Goal: Check status: Check status

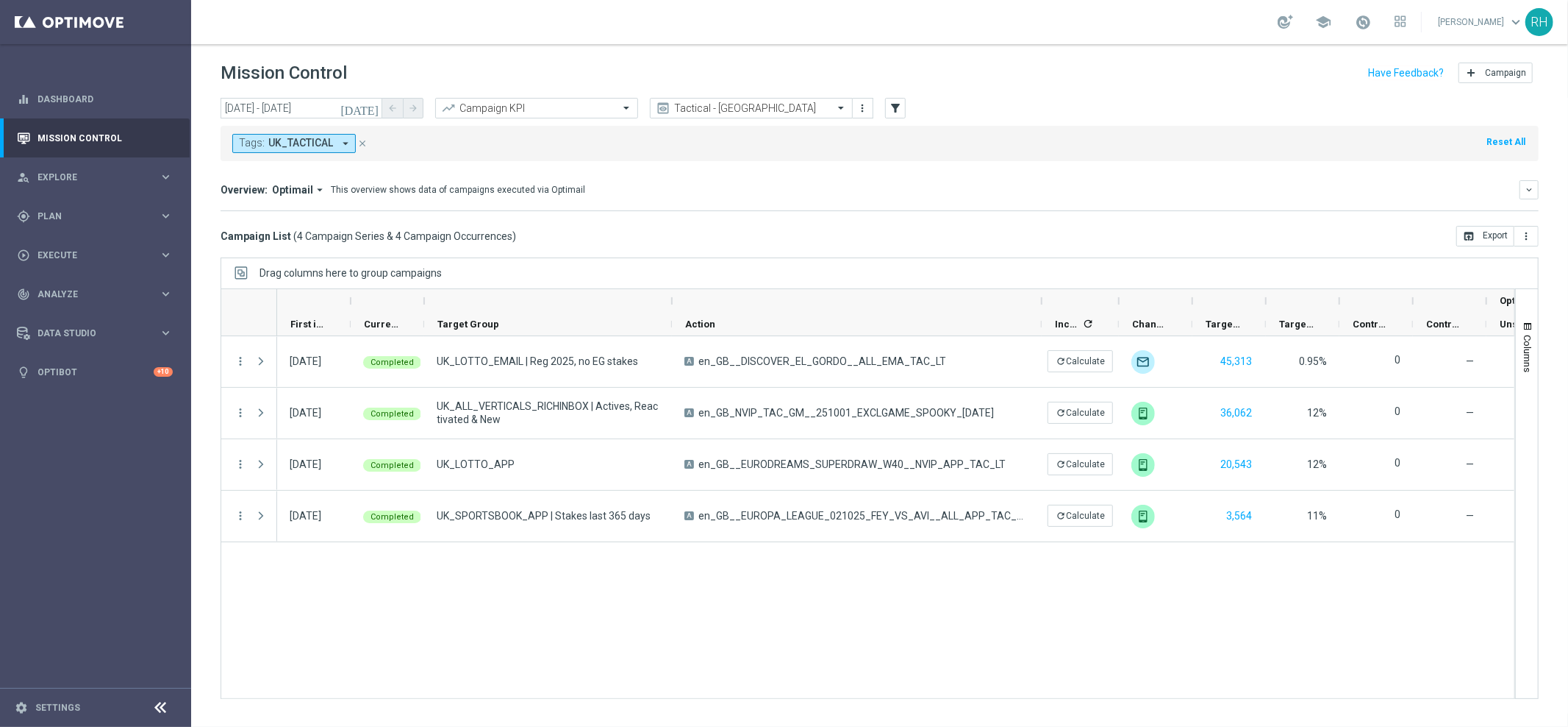
click at [935, 236] on div "Campaign List ( 4 Campaign Series & 4 Campaign Occurrences ) open_in_browser Ex…" at bounding box center [880, 236] width 1319 height 21
click at [910, 586] on div "[DATE] Completed UK_LOTTO_EMAIL | Reg 2025, no EG stakes A en_GB__DISCOVER_EL_G…" at bounding box center [895, 517] width 1238 height 362
click at [892, 589] on div "[DATE] Completed UK_LOTTO_EMAIL | Reg 2025, no EG stakes A en_GB__DISCOVER_EL_G…" at bounding box center [895, 517] width 1238 height 362
click at [825, 202] on div "Overview: Optimail arrow_drop_down This overview shows data of campaigns execut…" at bounding box center [880, 195] width 1319 height 31
click at [1280, 198] on div "Overview: Optimail arrow_drop_down This overview shows data of campaigns execut…" at bounding box center [880, 189] width 1319 height 19
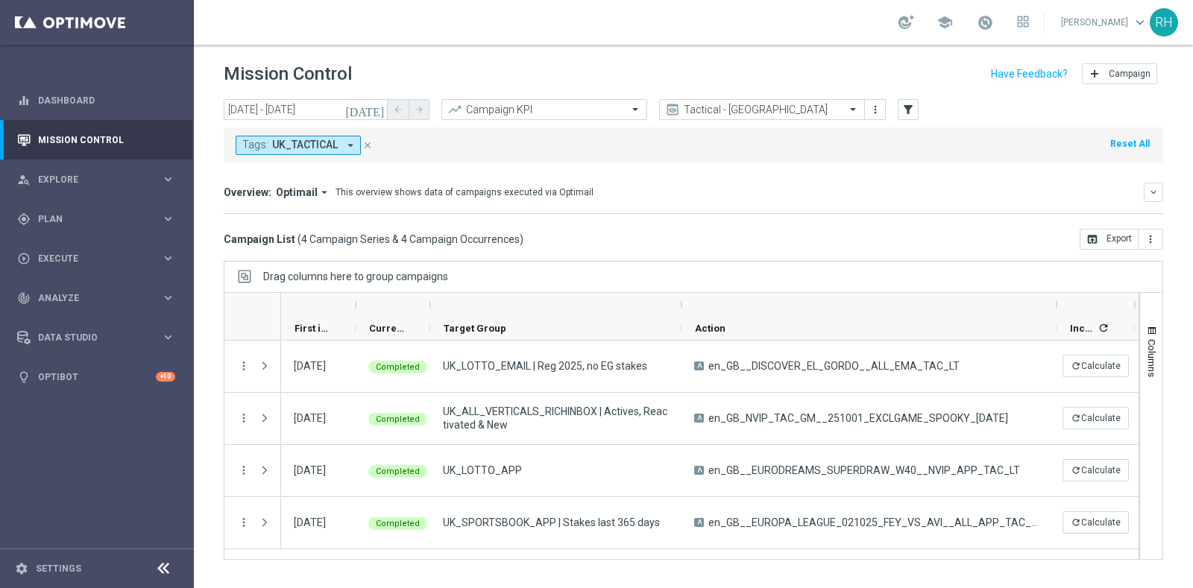
click at [383, 114] on icon "[DATE]" at bounding box center [365, 109] width 40 height 13
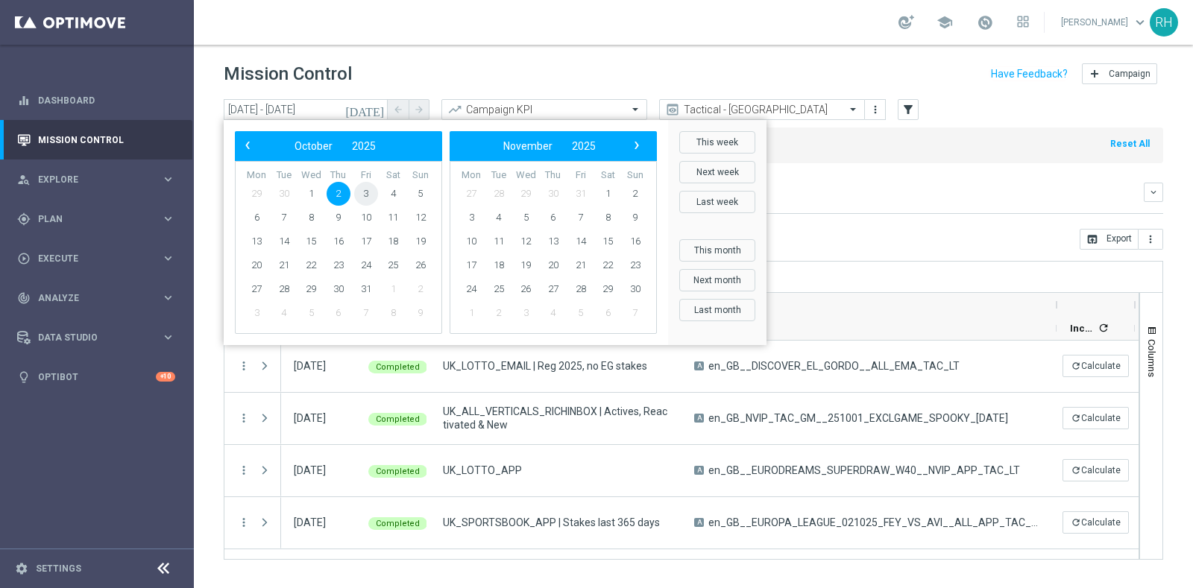
click at [367, 195] on span "3" at bounding box center [366, 194] width 24 height 24
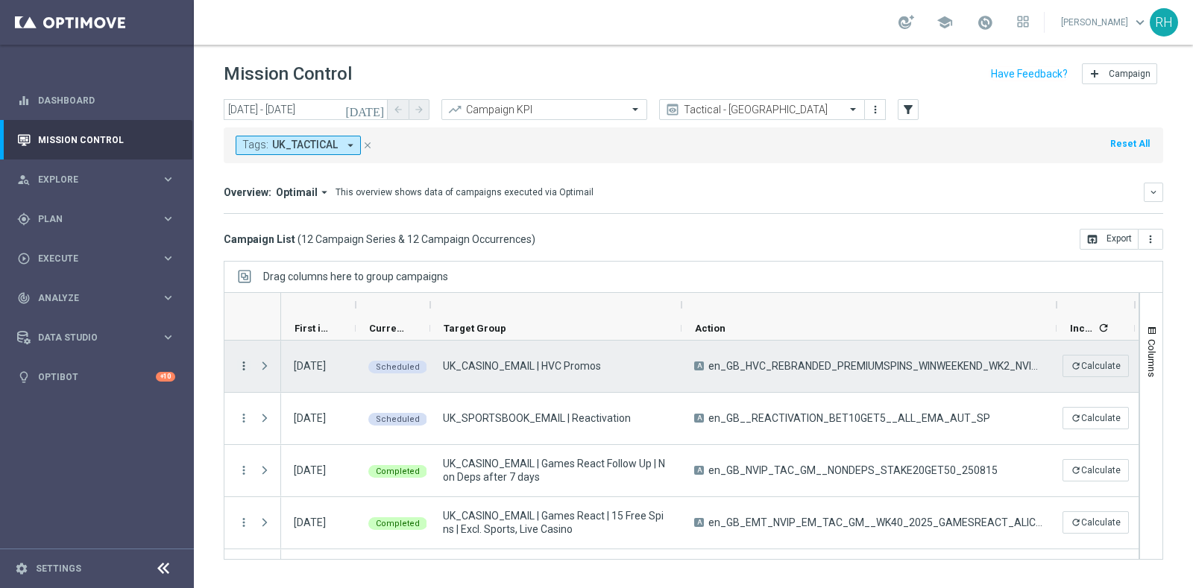
click at [239, 369] on icon "more_vert" at bounding box center [243, 365] width 13 height 13
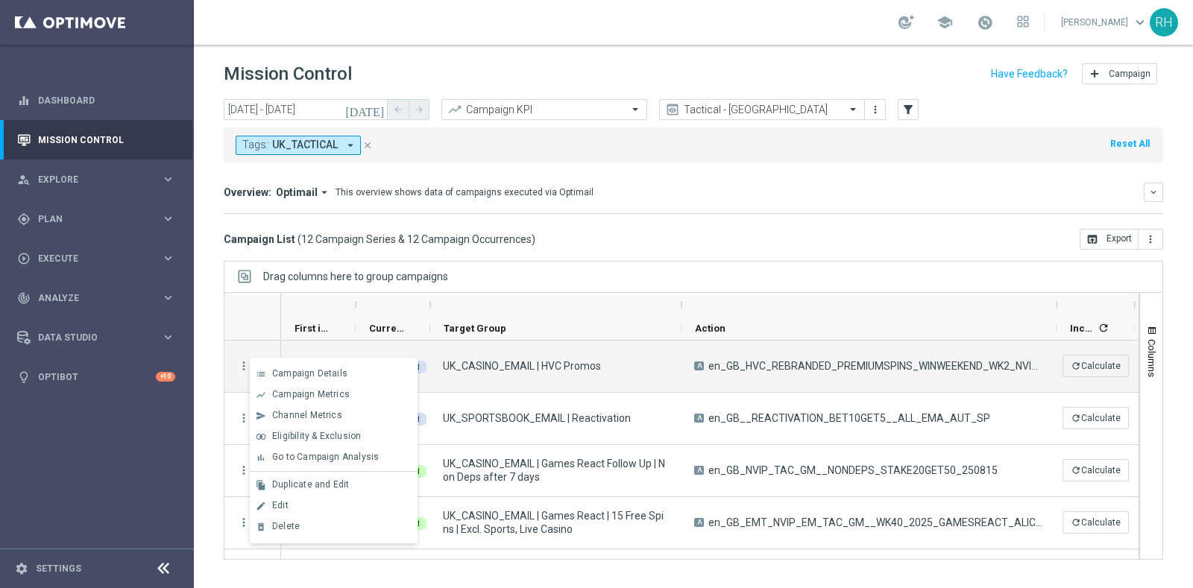
click at [724, 219] on mini-dashboard "Overview: Optimail arrow_drop_down This overview shows data of campaigns execut…" at bounding box center [693, 196] width 939 height 66
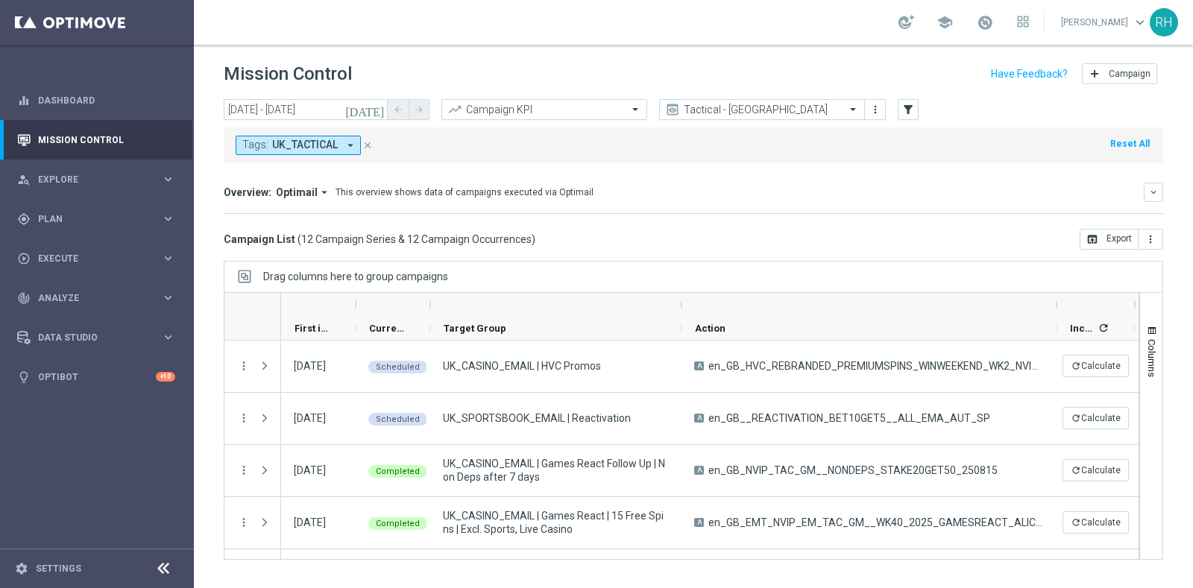
click at [372, 108] on icon "[DATE]" at bounding box center [365, 109] width 40 height 13
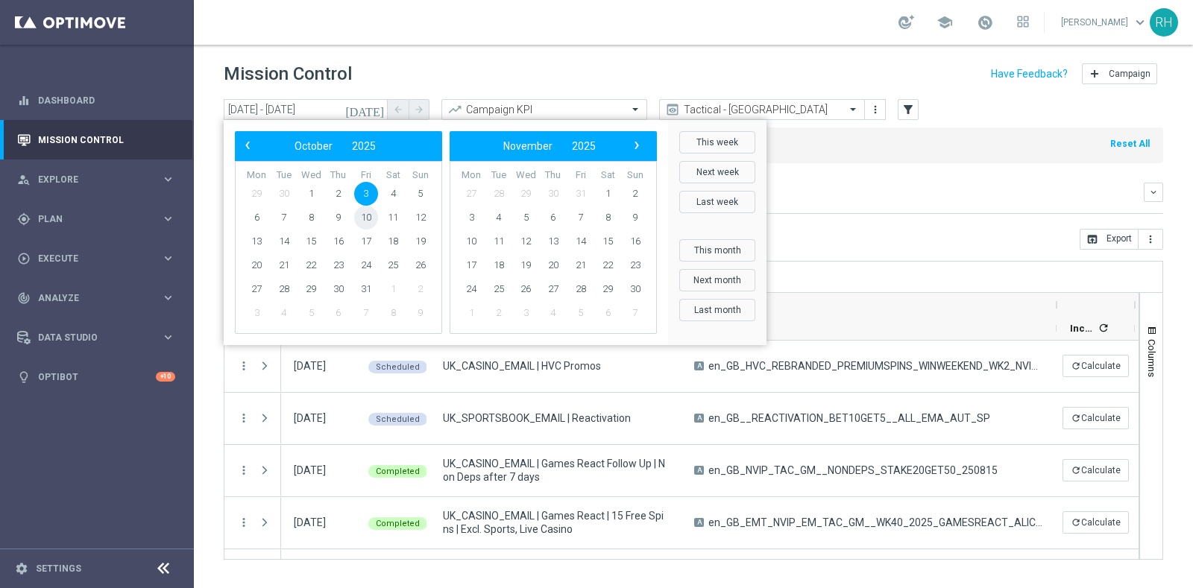
click at [369, 214] on span "10" at bounding box center [366, 218] width 24 height 24
type input "[DATE] - [DATE]"
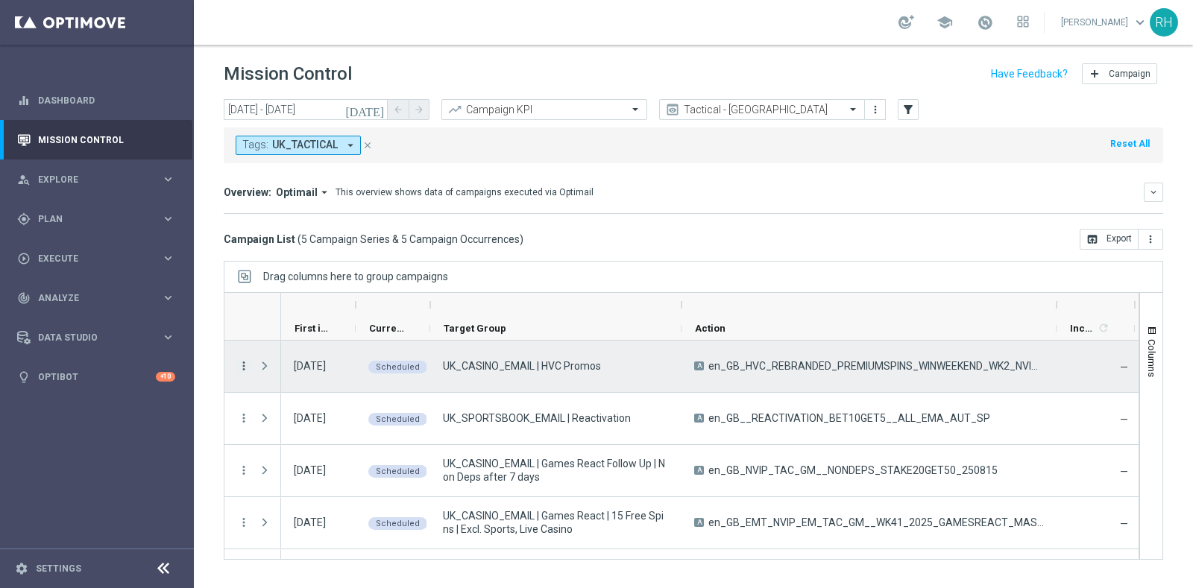
click at [239, 369] on icon "more_vert" at bounding box center [243, 365] width 13 height 13
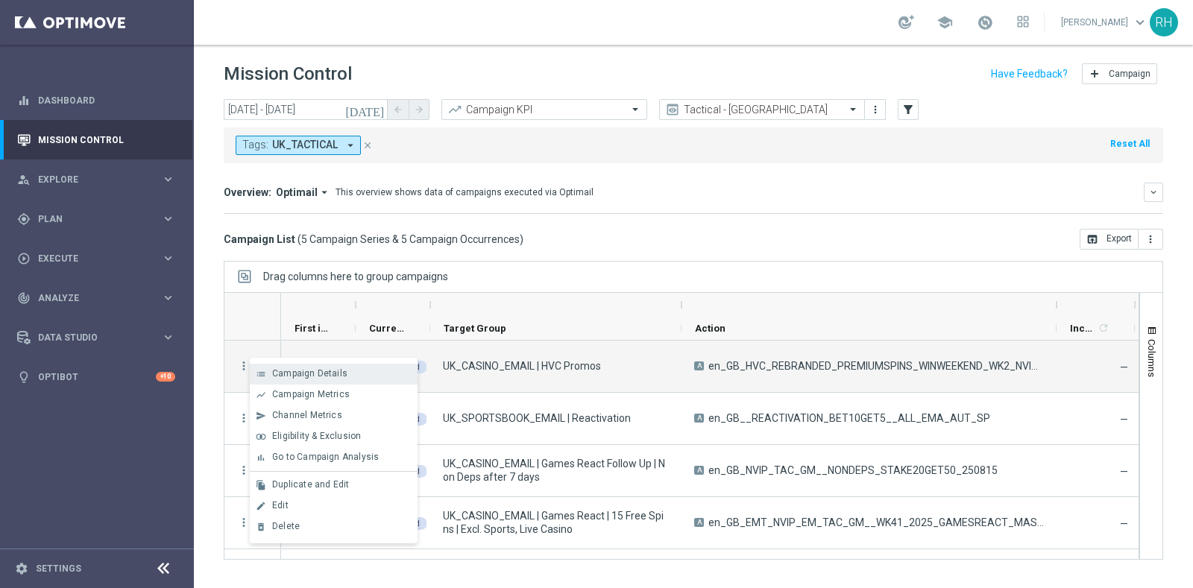
click at [289, 374] on span "Campaign Details" at bounding box center [309, 373] width 75 height 10
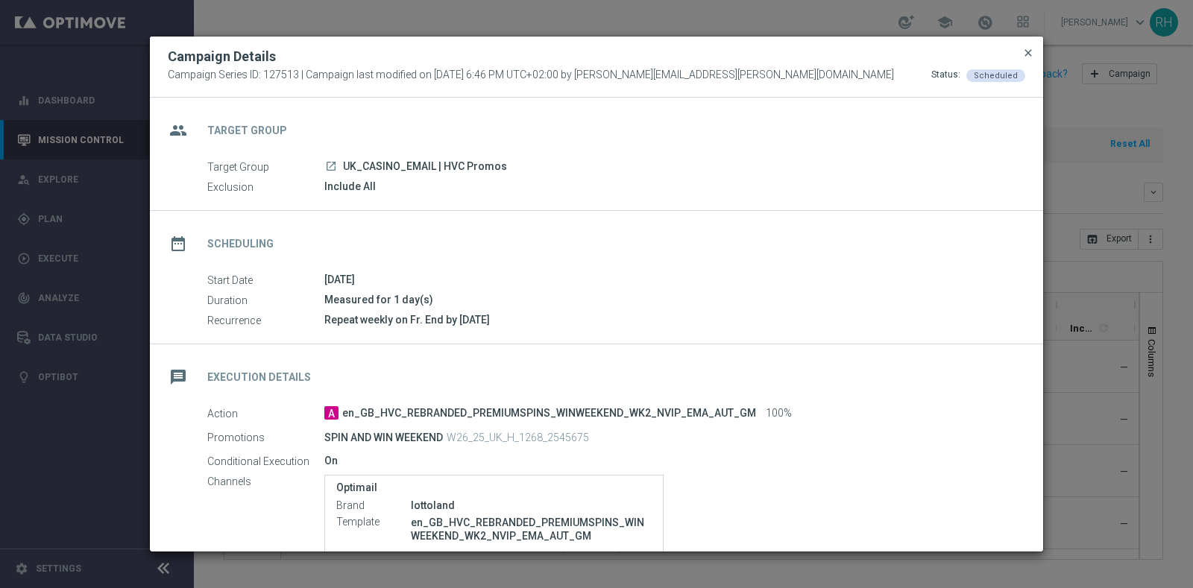
click at [1027, 52] on span "close" at bounding box center [1028, 53] width 12 height 12
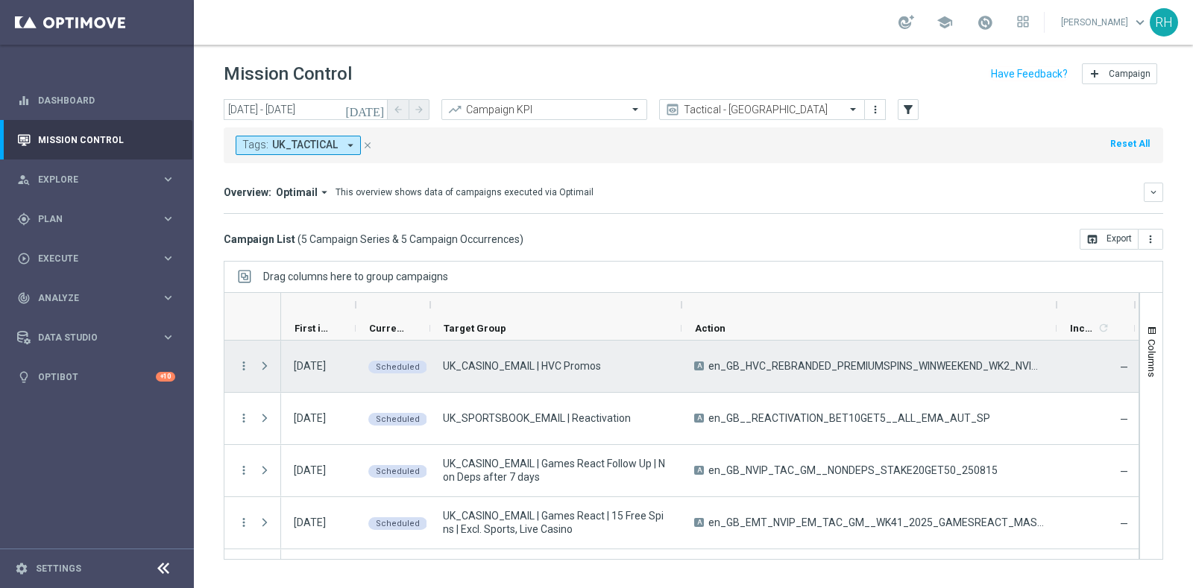
scroll to position [40, 0]
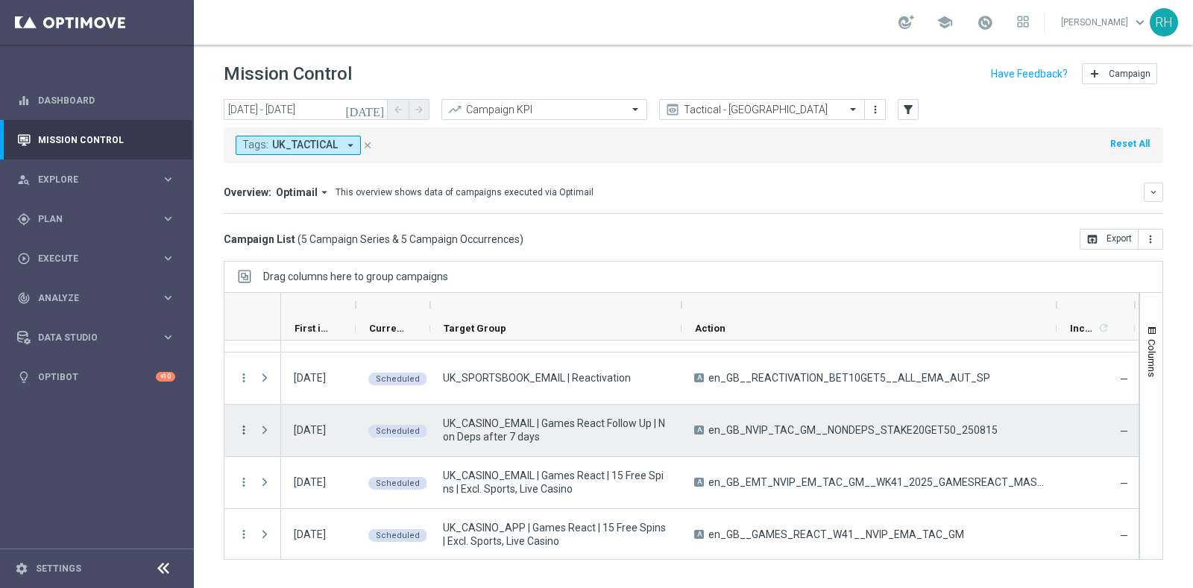
click at [245, 430] on icon "more_vert" at bounding box center [243, 430] width 13 height 13
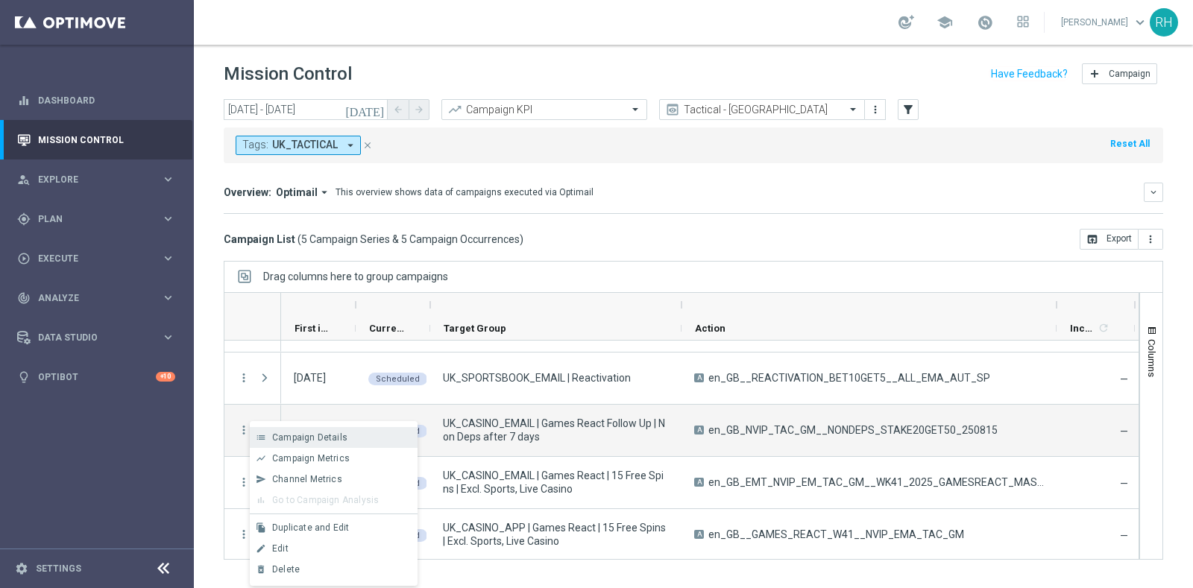
click at [277, 433] on span "Campaign Details" at bounding box center [309, 437] width 75 height 10
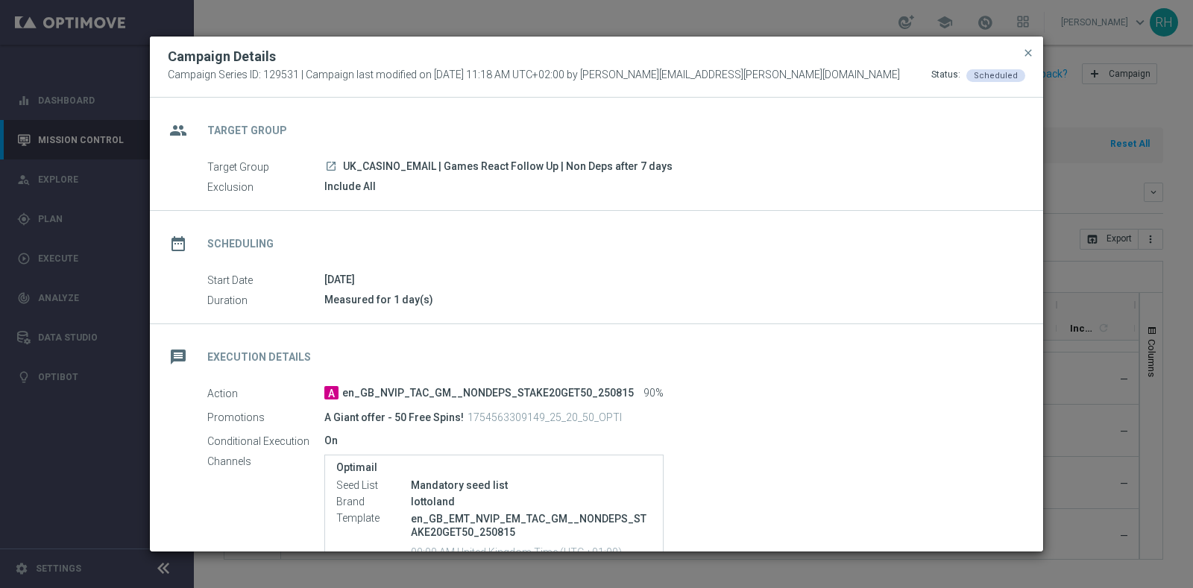
click at [1036, 47] on div "Campaign Details Campaign Series ID: 129531 | Campaign last modified on [DATE] …" at bounding box center [596, 67] width 893 height 61
click at [1026, 51] on span "close" at bounding box center [1028, 53] width 12 height 12
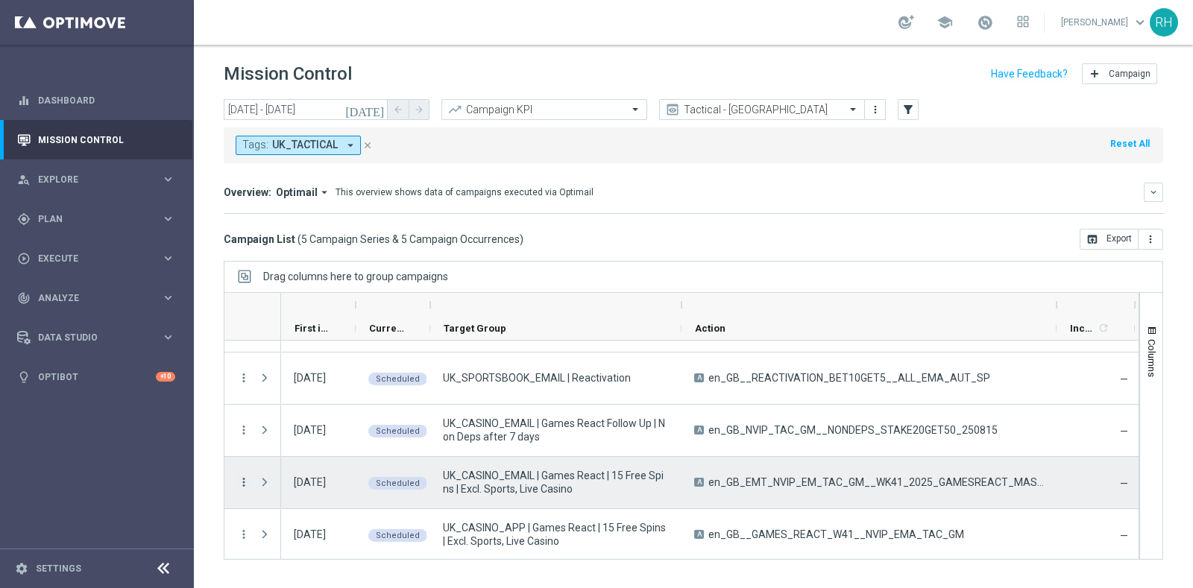
click at [242, 481] on icon "more_vert" at bounding box center [243, 482] width 13 height 13
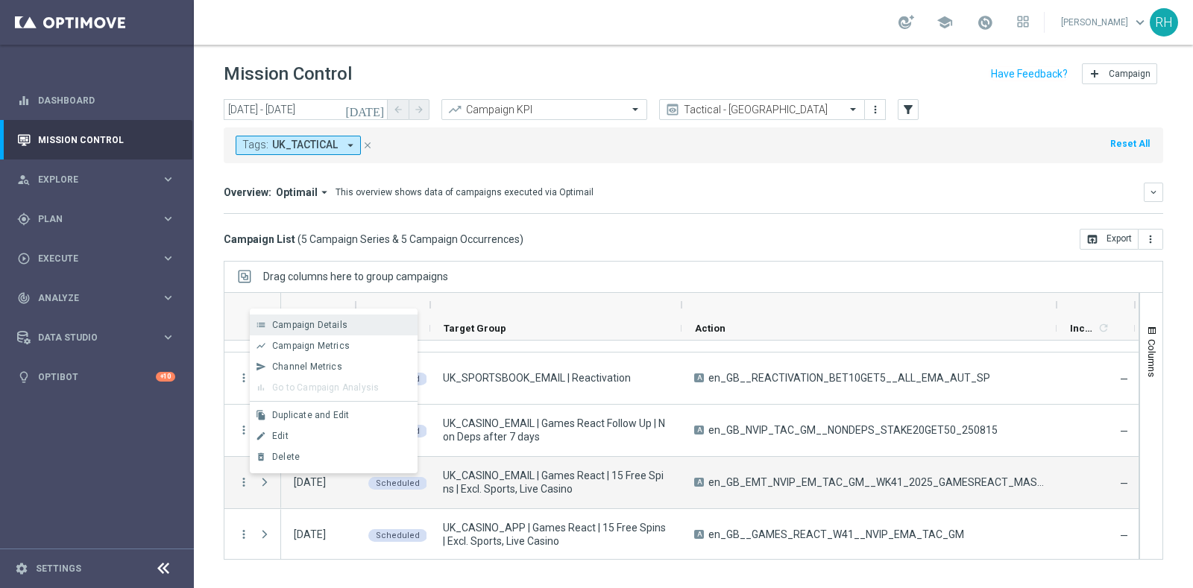
click at [289, 321] on span "Campaign Details" at bounding box center [309, 325] width 75 height 10
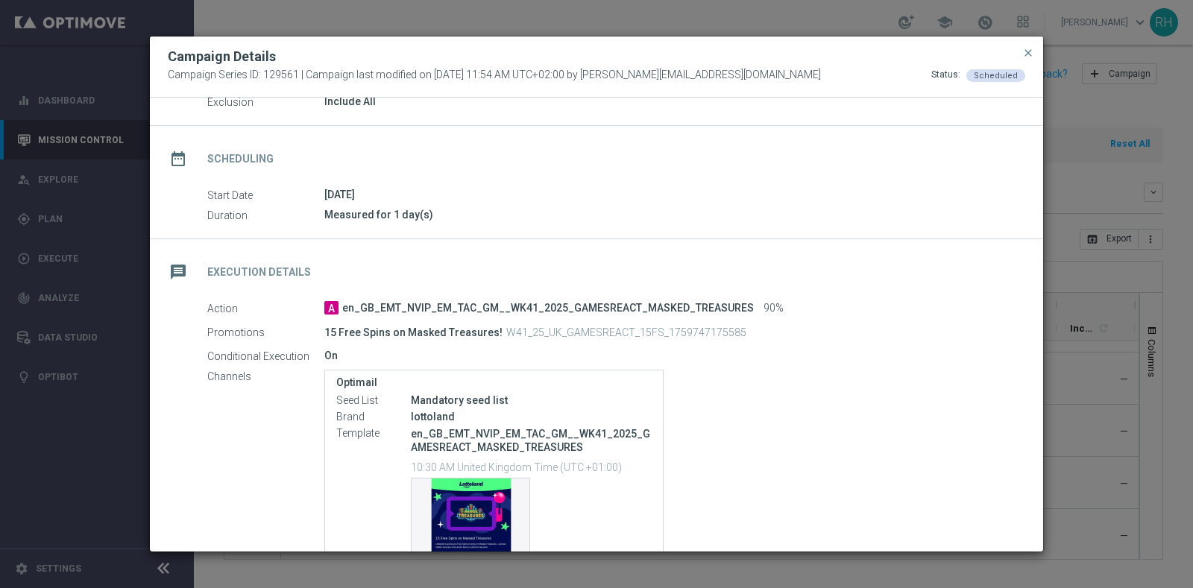
scroll to position [98, 0]
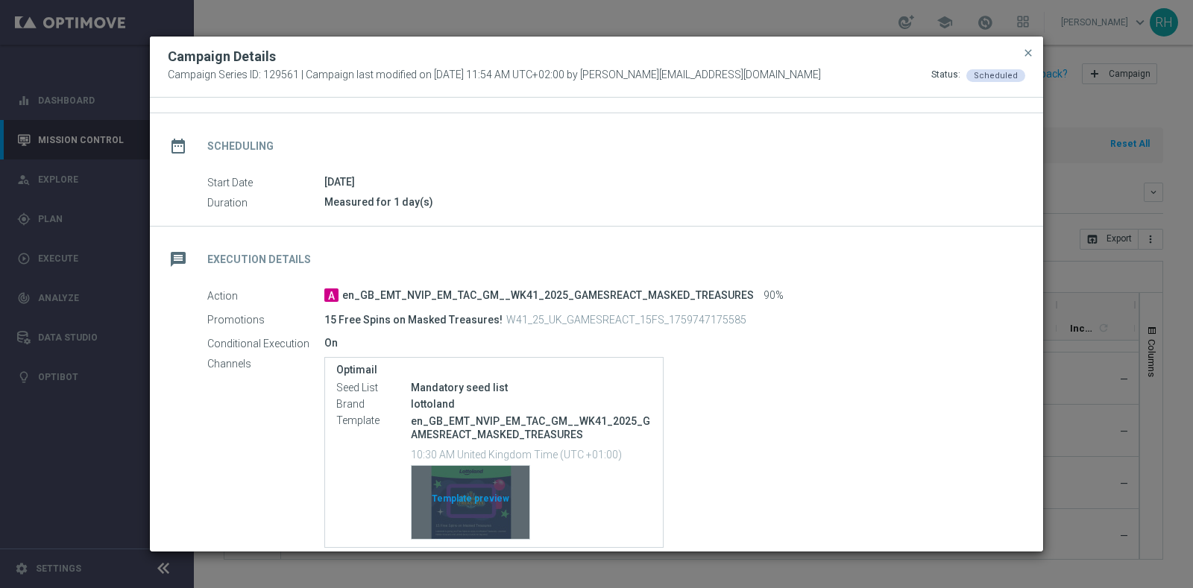
click at [492, 507] on div "Template preview" at bounding box center [471, 502] width 118 height 73
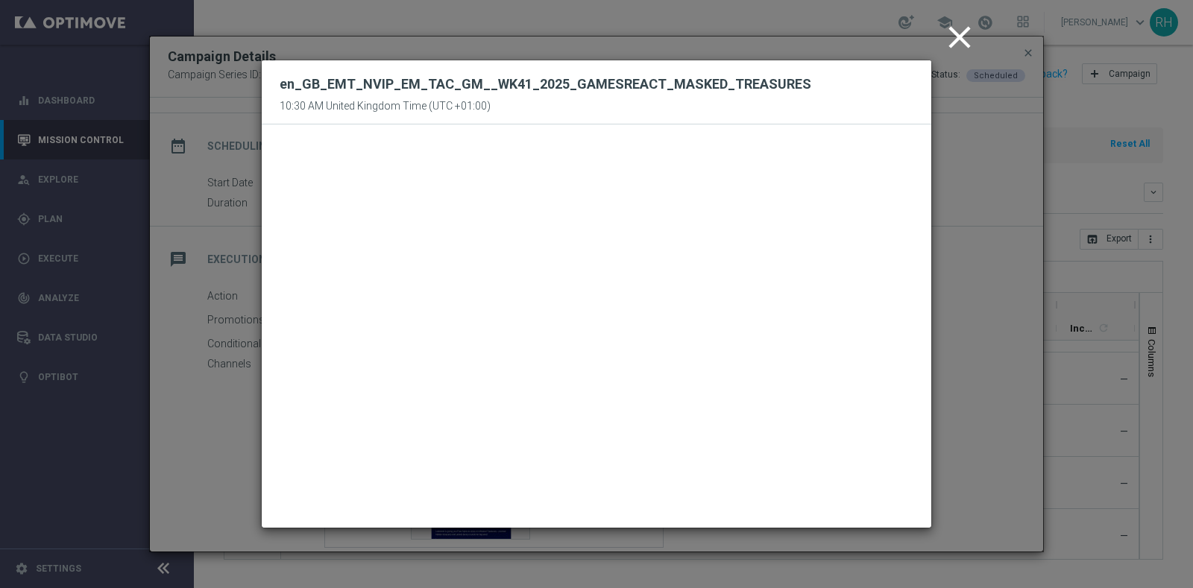
click at [966, 43] on icon "close" at bounding box center [959, 37] width 37 height 37
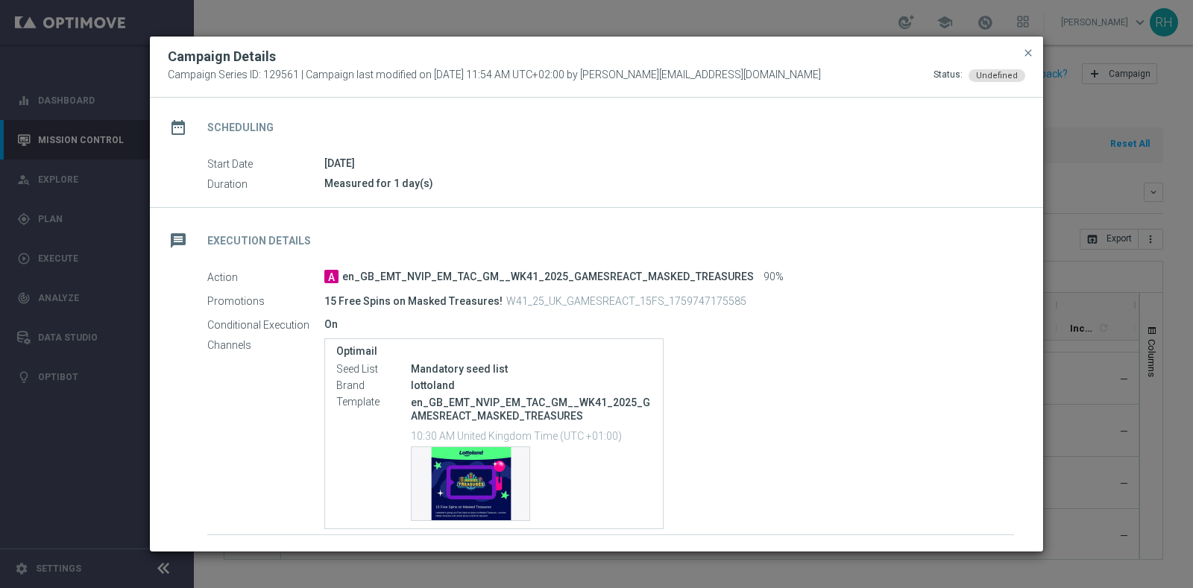
scroll to position [209, 0]
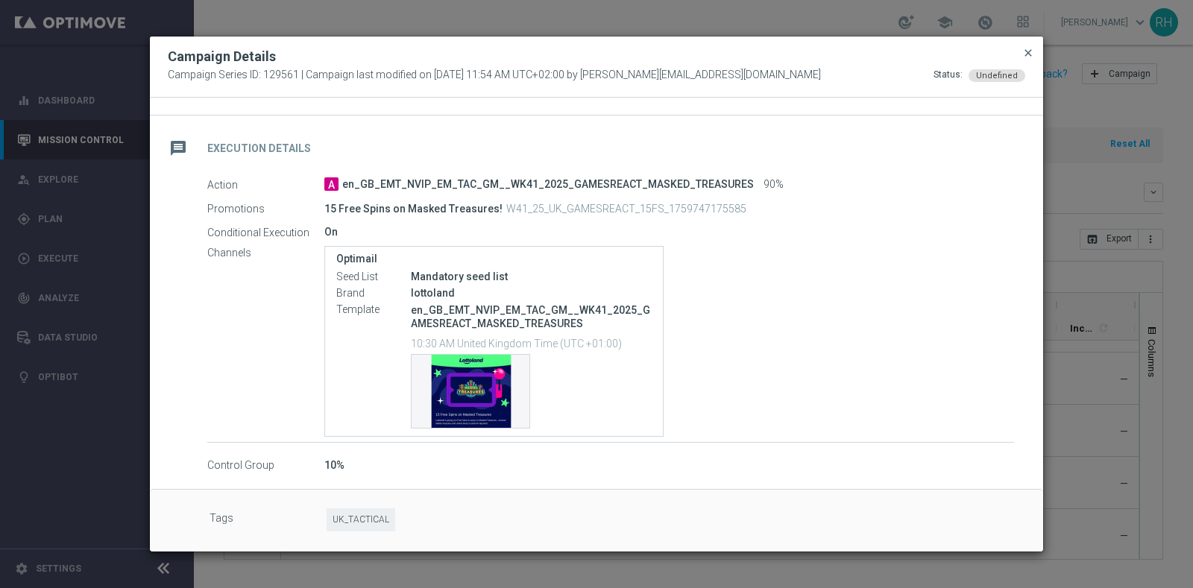
click at [1027, 57] on span "close" at bounding box center [1028, 53] width 12 height 12
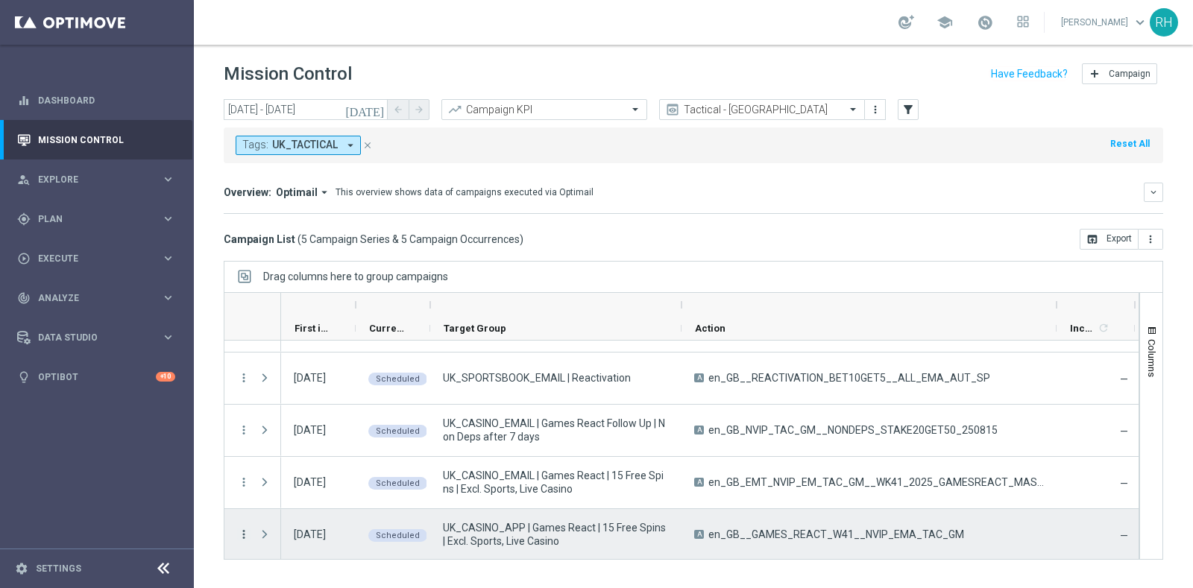
click at [240, 530] on icon "more_vert" at bounding box center [243, 534] width 13 height 13
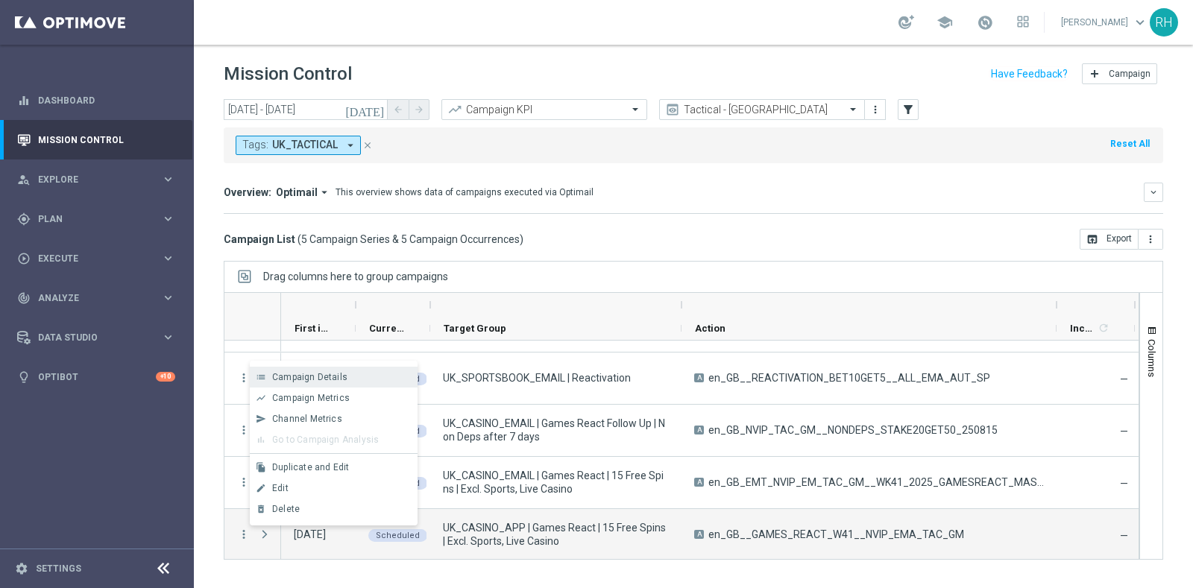
click at [309, 385] on div "list Campaign Details" at bounding box center [334, 377] width 168 height 21
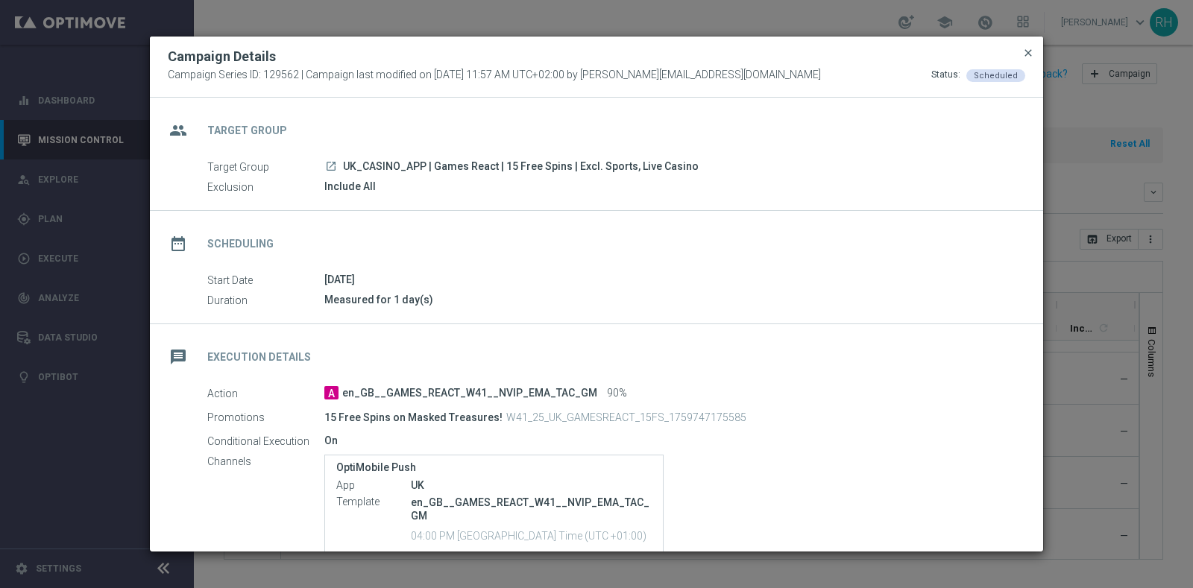
click at [1029, 53] on span "close" at bounding box center [1028, 53] width 12 height 12
